Goal: Navigation & Orientation: Find specific page/section

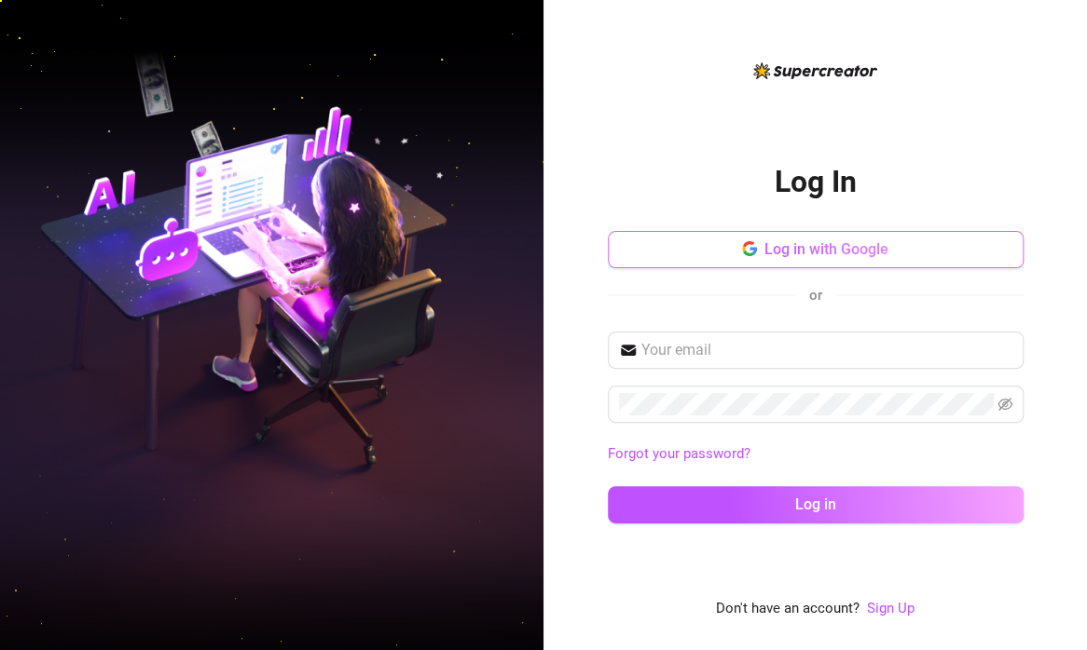
click at [842, 248] on span "Log in with Google" at bounding box center [826, 249] width 124 height 18
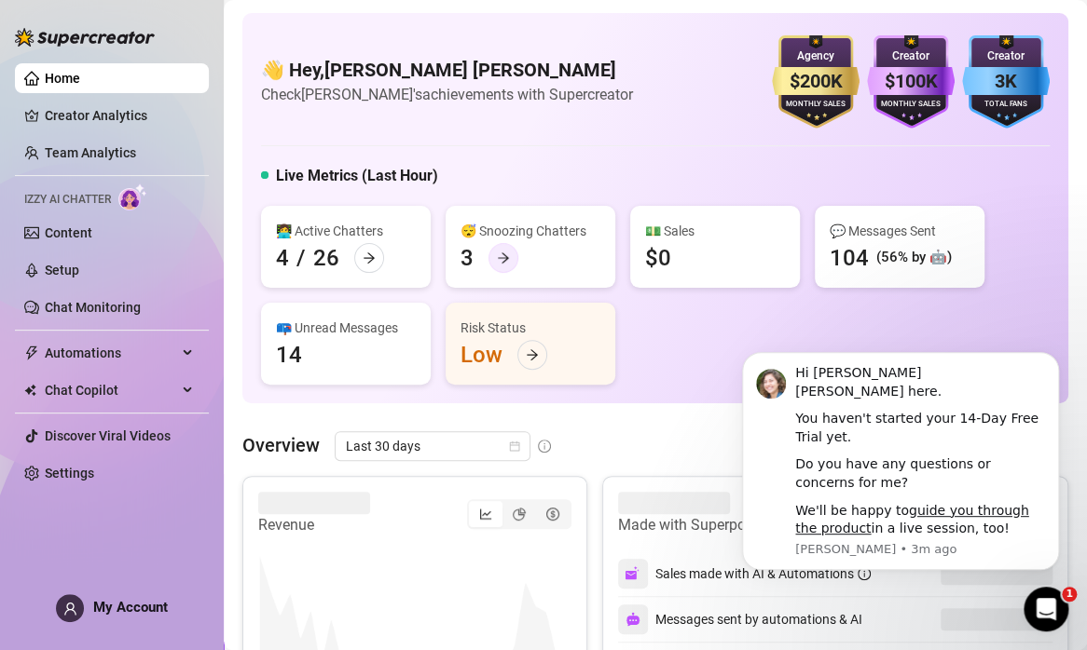
click at [504, 258] on icon "arrow-right" at bounding box center [503, 258] width 11 height 10
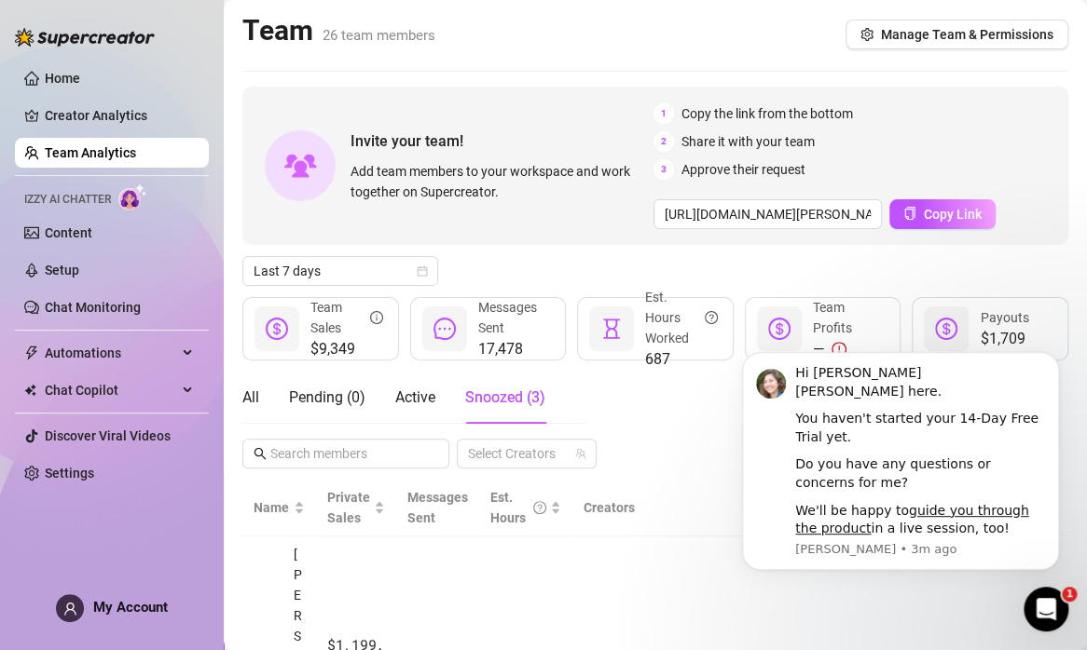
scroll to position [93, 0]
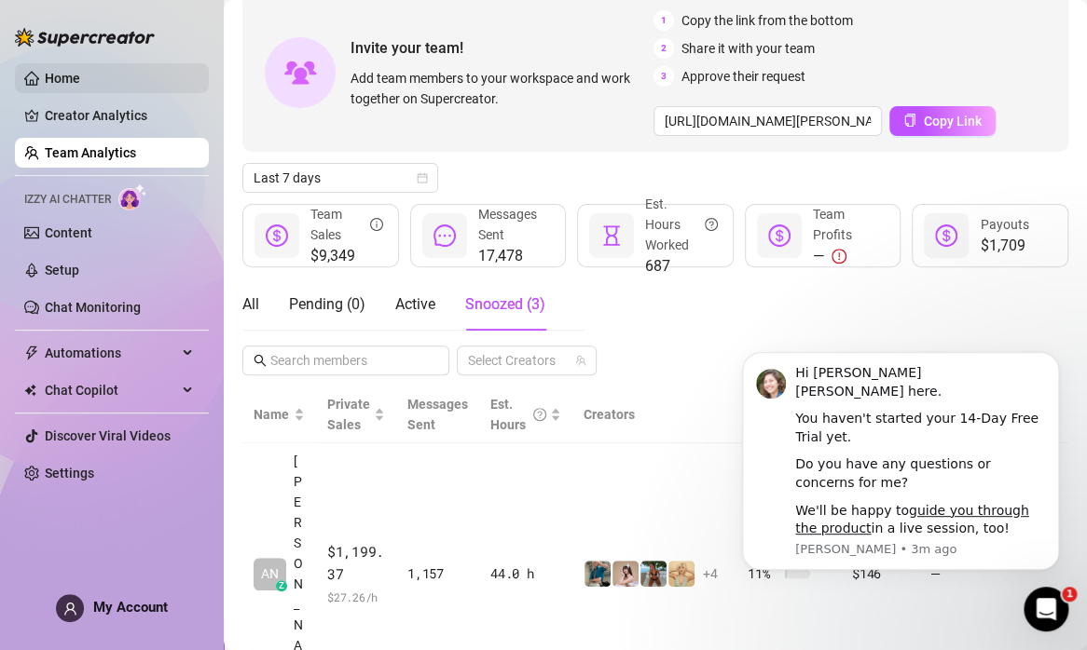
click at [62, 75] on link "Home" at bounding box center [62, 78] width 35 height 15
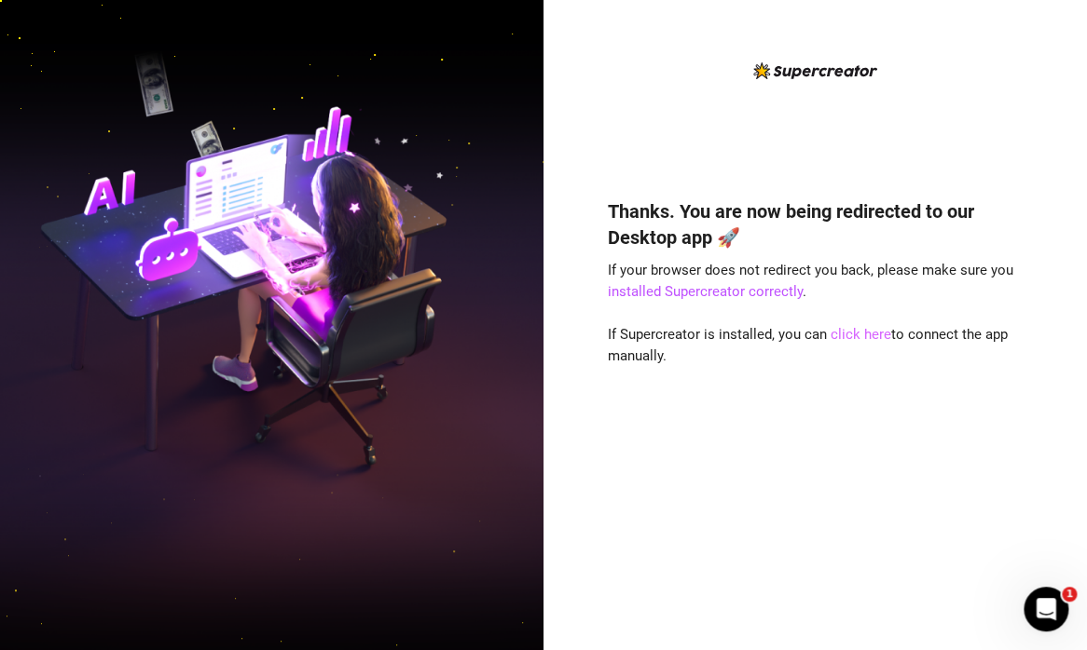
click at [867, 338] on link "click here" at bounding box center [860, 334] width 61 height 17
